Goal: Task Accomplishment & Management: Use online tool/utility

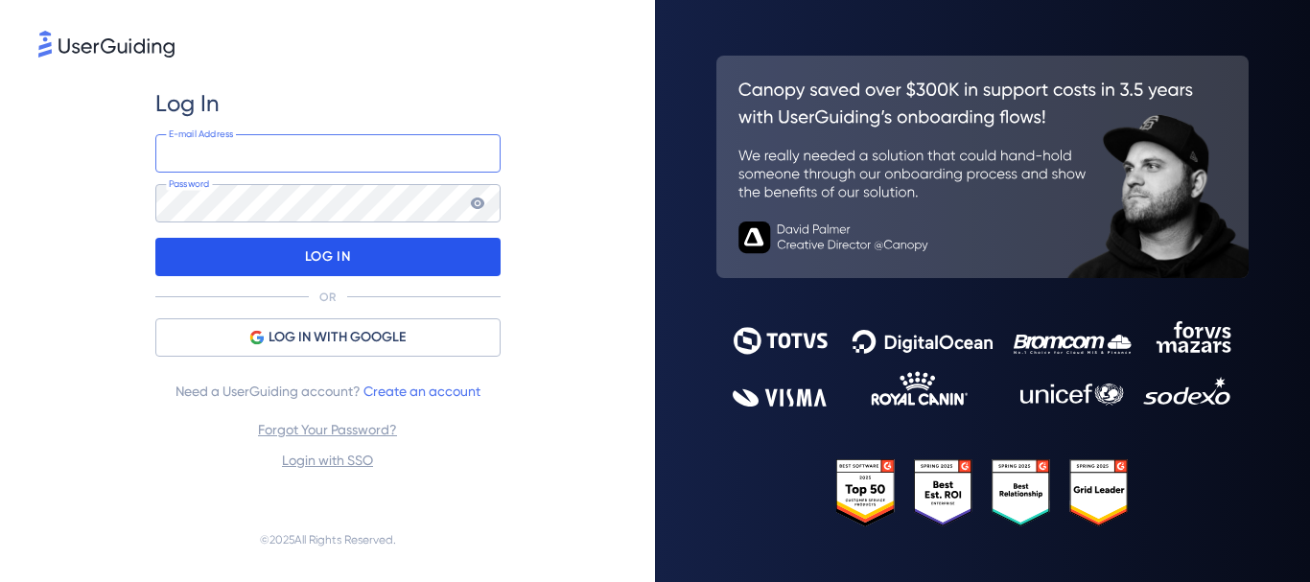
type input "[PERSON_NAME][EMAIL_ADDRESS][DOMAIN_NAME]"
click at [331, 249] on p "LOG IN" at bounding box center [327, 257] width 45 height 31
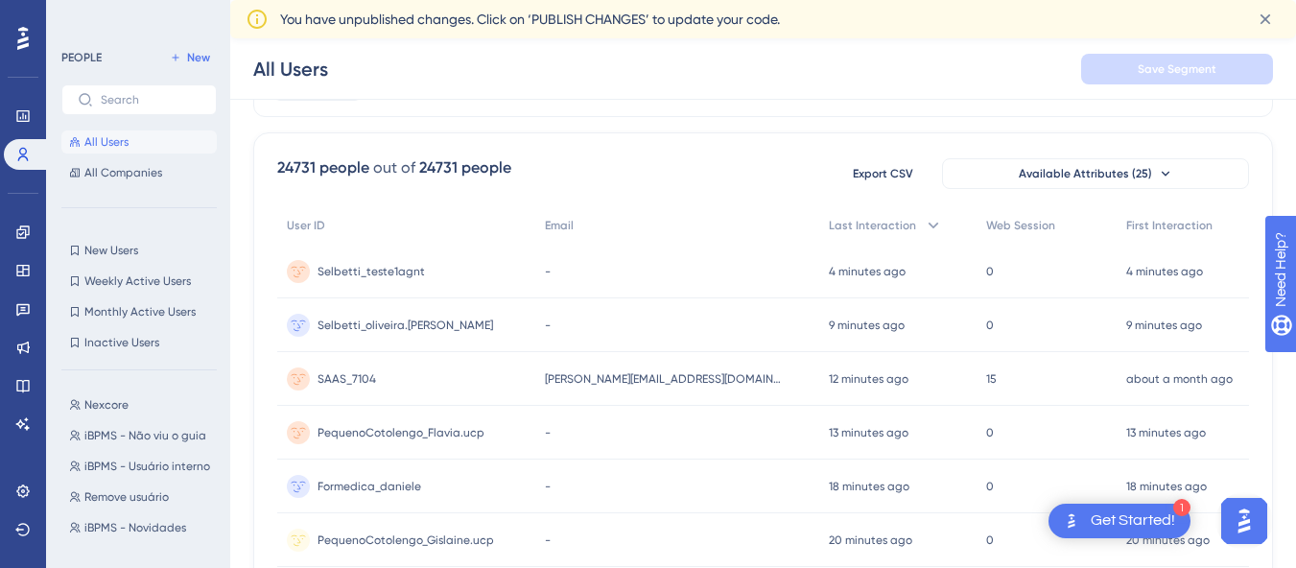
scroll to position [138, 0]
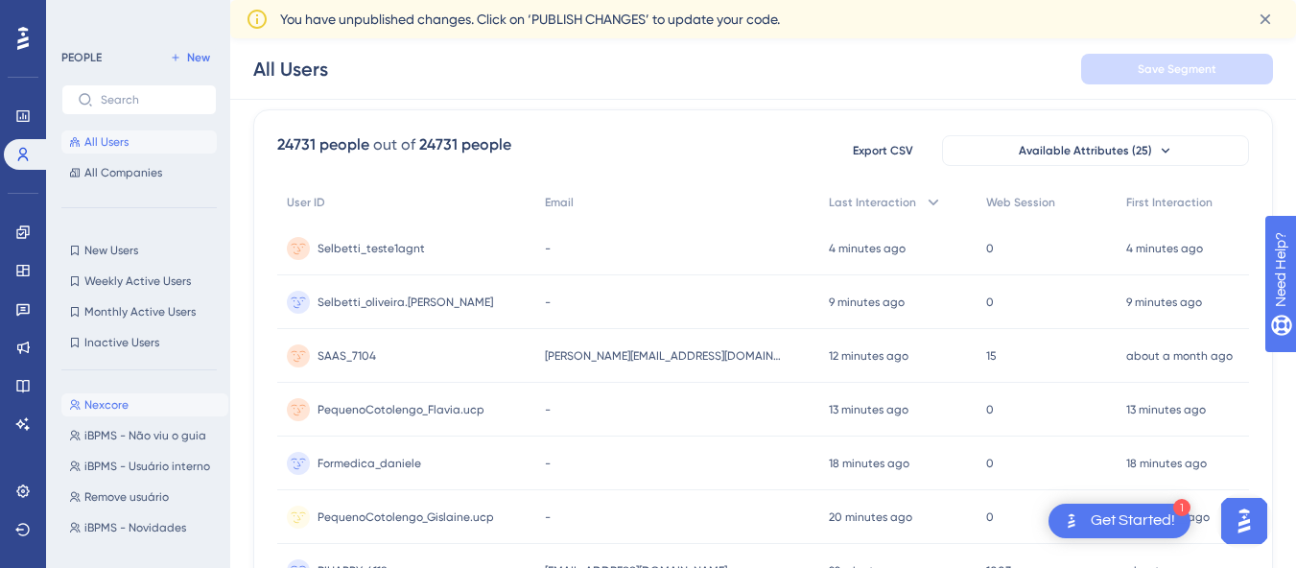
click at [107, 399] on span "Nexcore" at bounding box center [106, 404] width 44 height 15
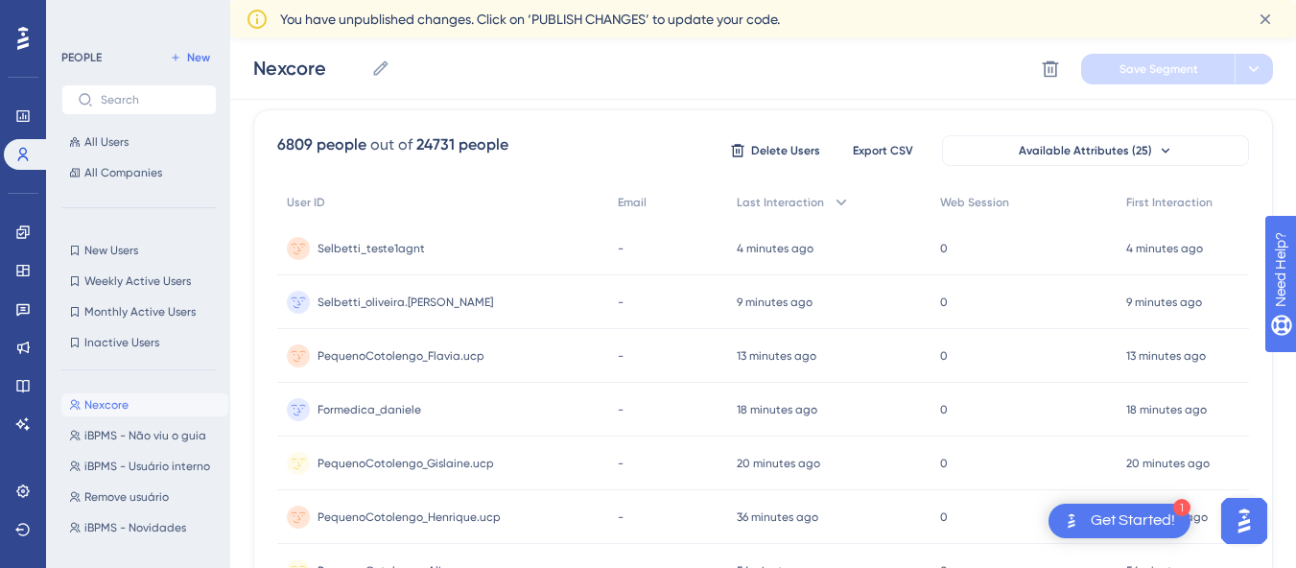
scroll to position [131, 0]
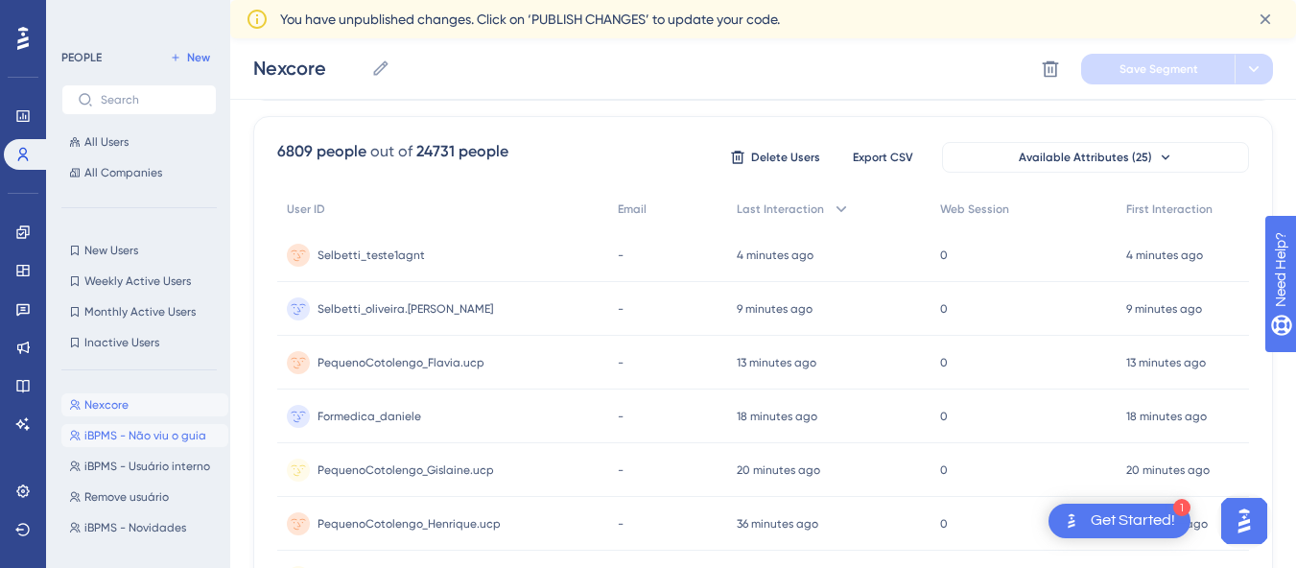
click at [105, 432] on span "iBPMS - Não viu o guia" at bounding box center [145, 435] width 122 height 15
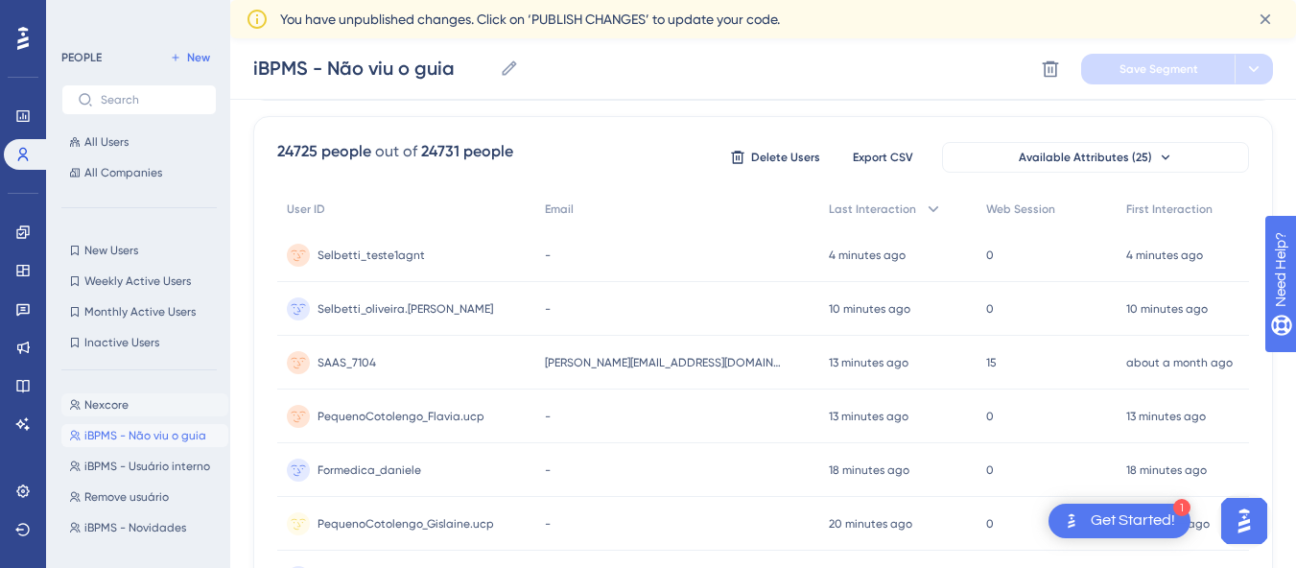
click at [115, 407] on span "Nexcore" at bounding box center [106, 404] width 44 height 15
type input "Nexcore"
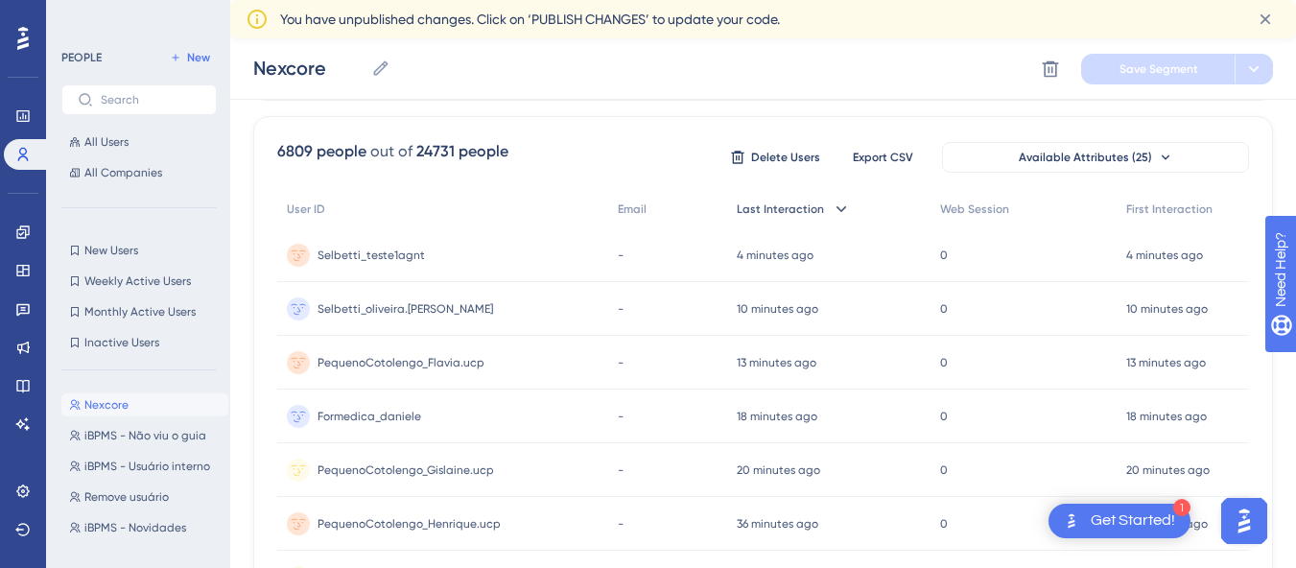
click at [776, 205] on span "Last Interaction" at bounding box center [779, 208] width 87 height 15
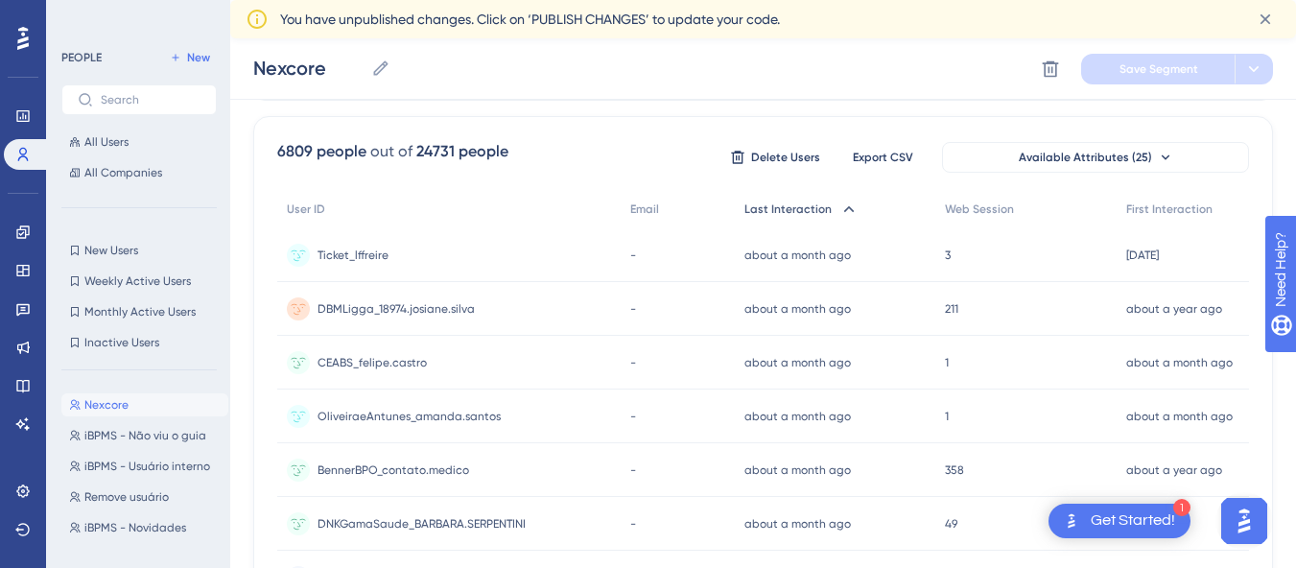
click at [776, 205] on span "Last Interaction" at bounding box center [787, 208] width 87 height 15
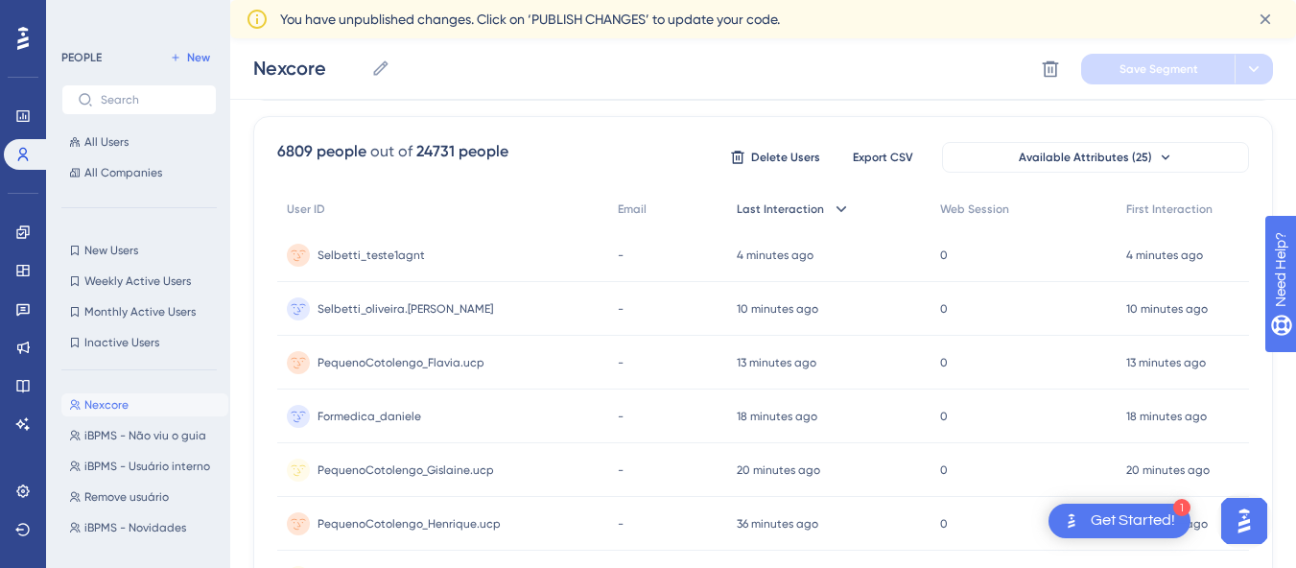
click at [776, 205] on span "Last Interaction" at bounding box center [779, 208] width 87 height 15
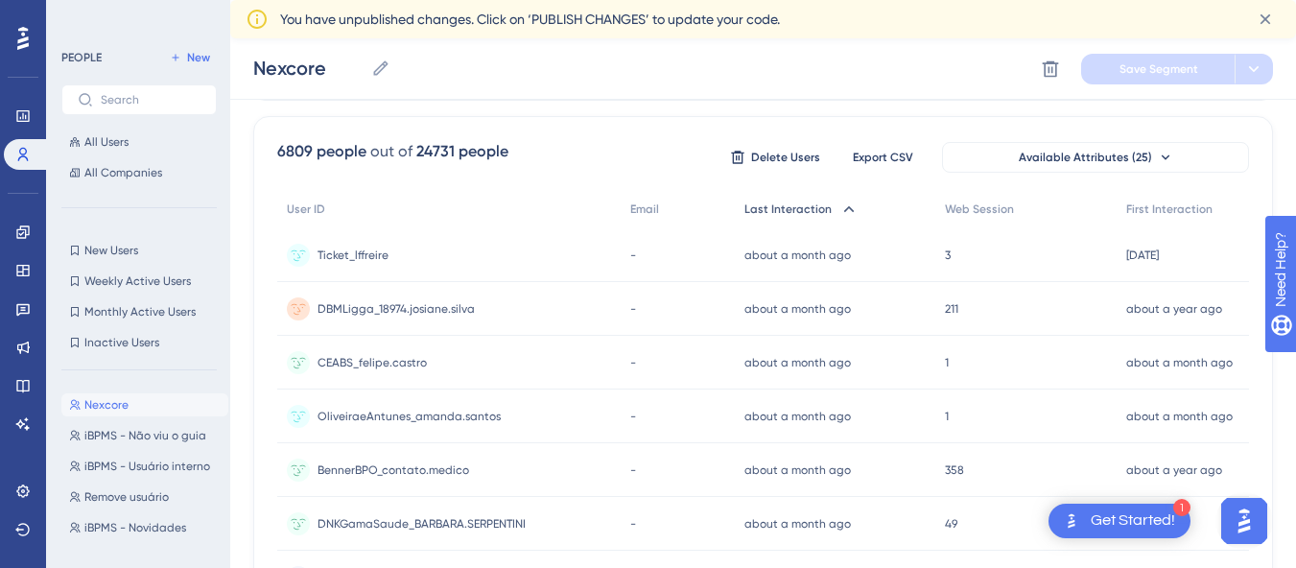
click at [776, 205] on span "Last Interaction" at bounding box center [787, 208] width 87 height 15
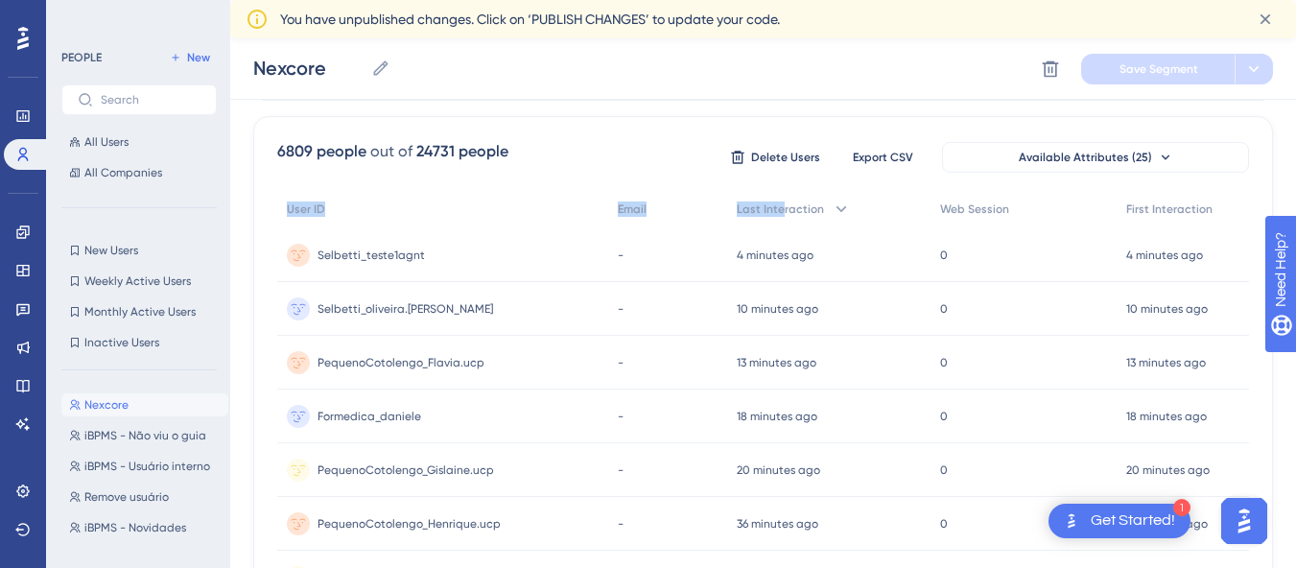
drag, startPoint x: 776, startPoint y: 205, endPoint x: 652, endPoint y: 119, distance: 150.8
click at [696, 82] on div "Nexcore Nexcore Delete Segment Save Segment" at bounding box center [762, 68] width 1065 height 61
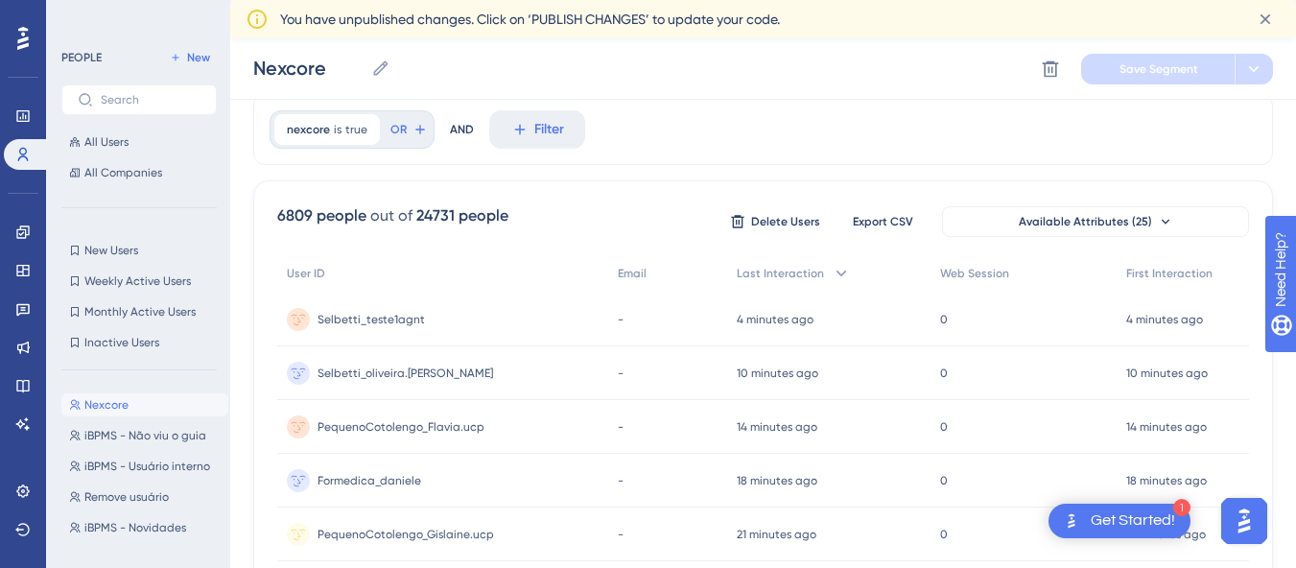
scroll to position [64, 14]
click at [1266, 11] on icon at bounding box center [1264, 19] width 19 height 19
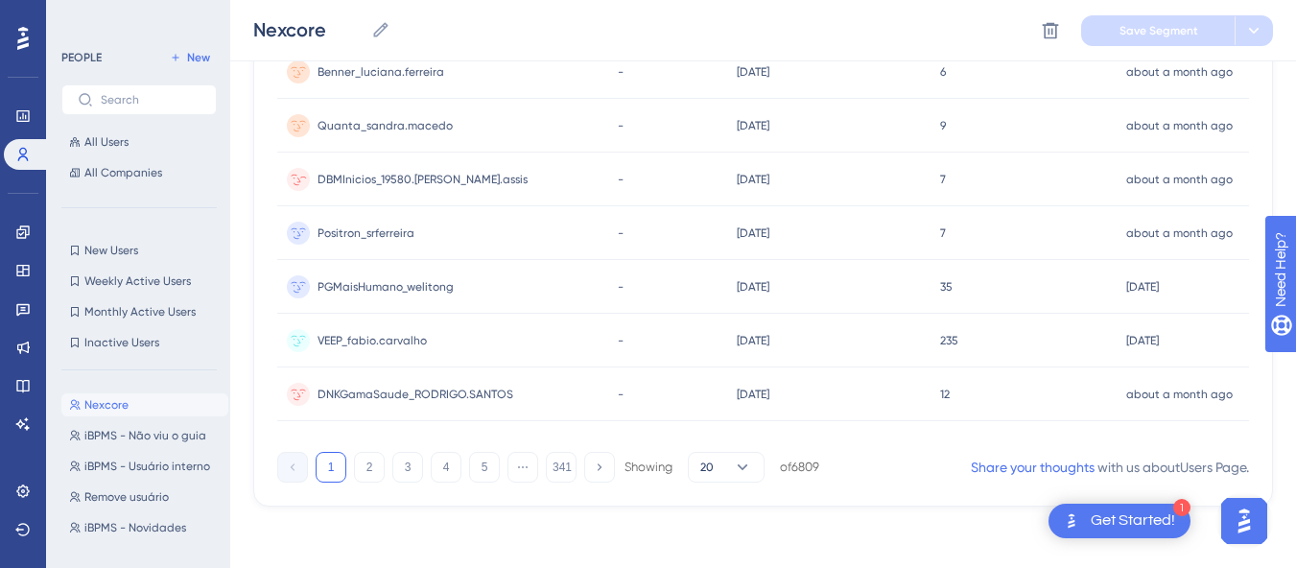
scroll to position [0, 14]
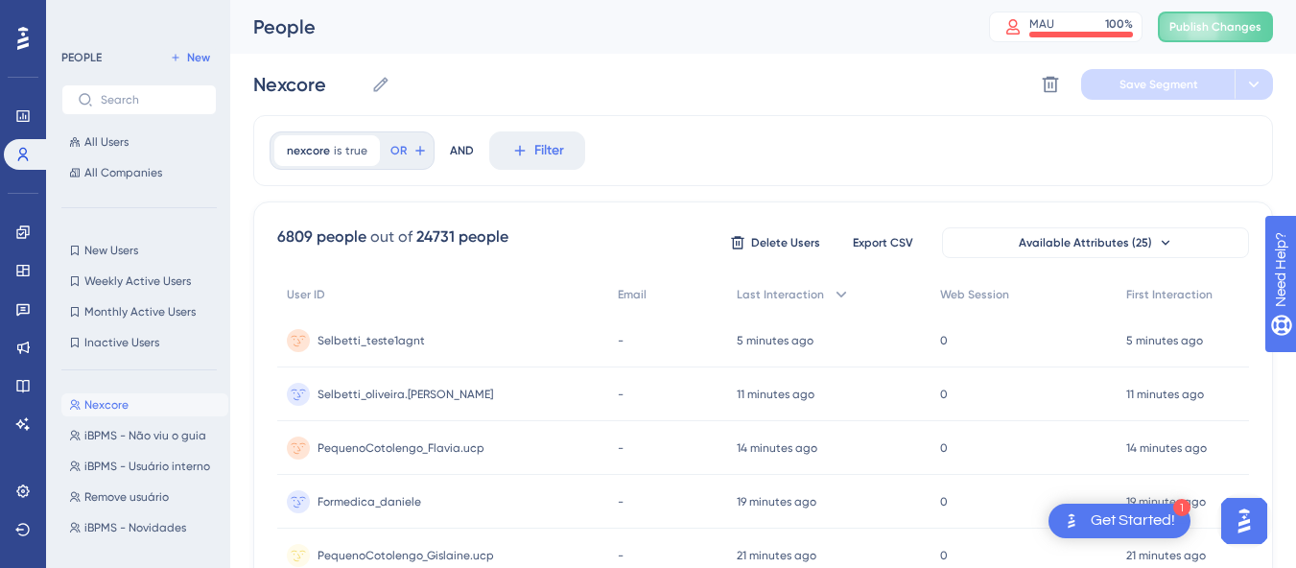
click at [844, 108] on div "Nexcore Nexcore Delete Segment Save Segment" at bounding box center [762, 84] width 1019 height 61
